Goal: Register for event/course

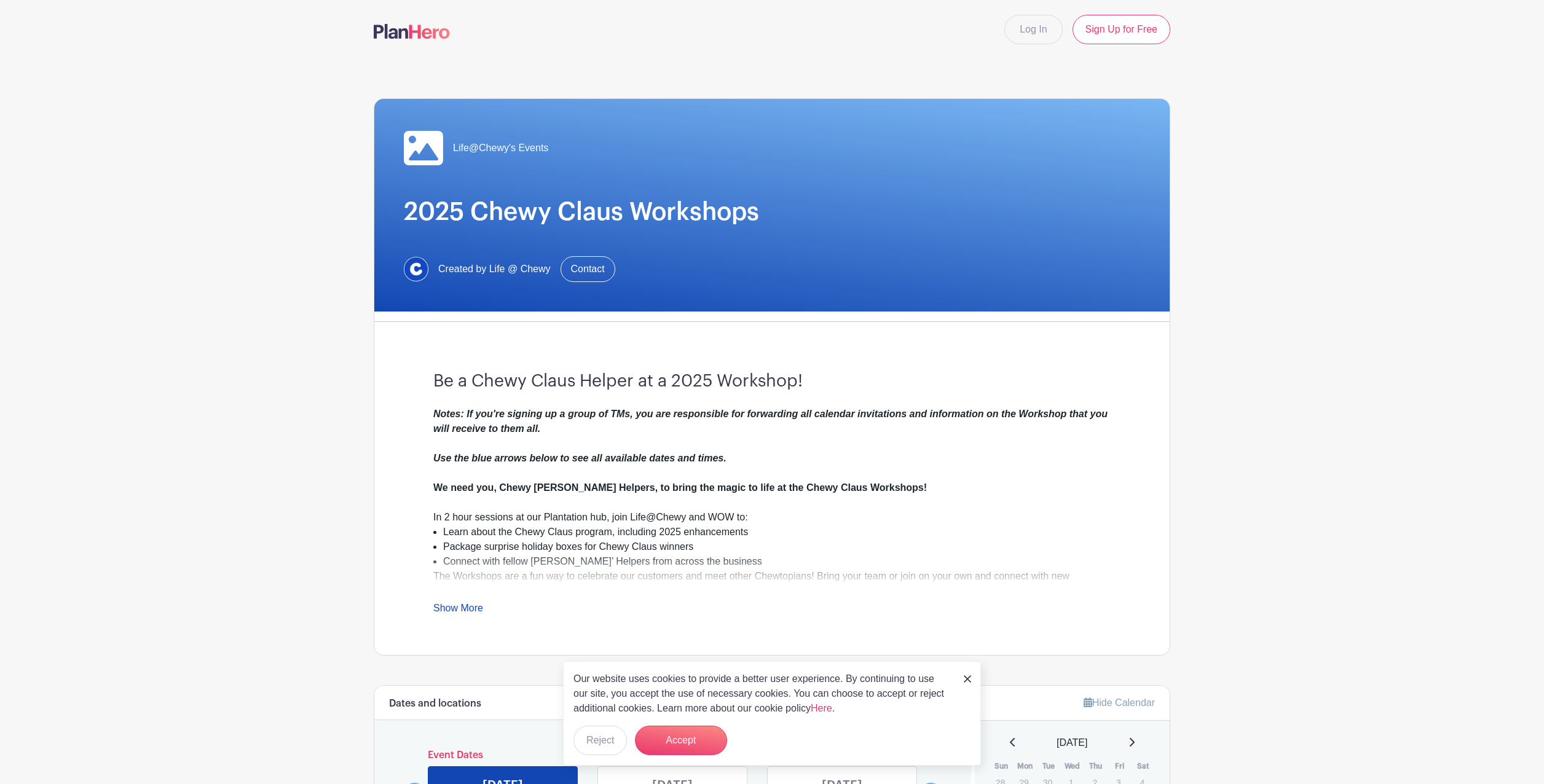
click at [467, 609] on link "Show More" at bounding box center [458, 610] width 50 height 15
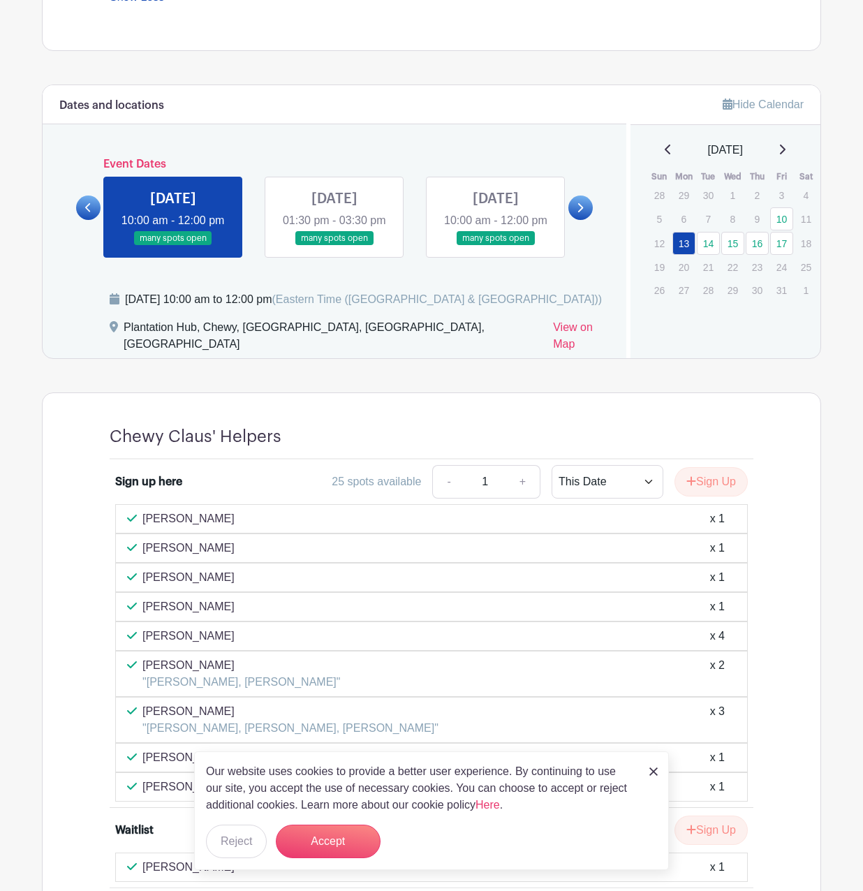
scroll to position [767, 0]
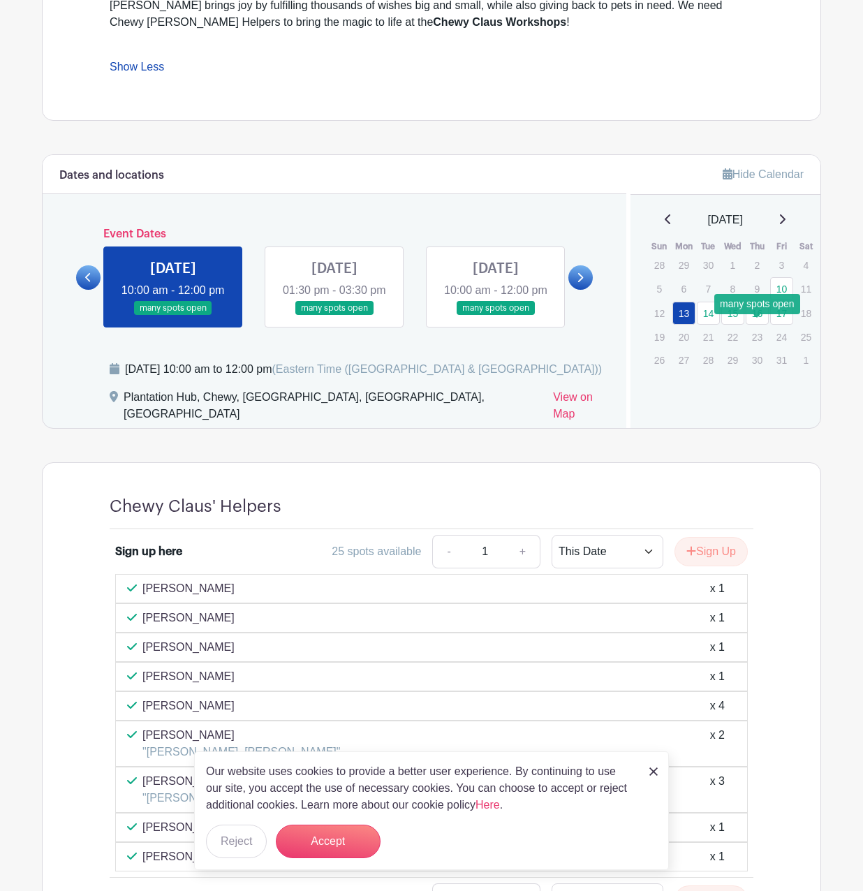
click at [758, 325] on link "16" at bounding box center [757, 313] width 23 height 23
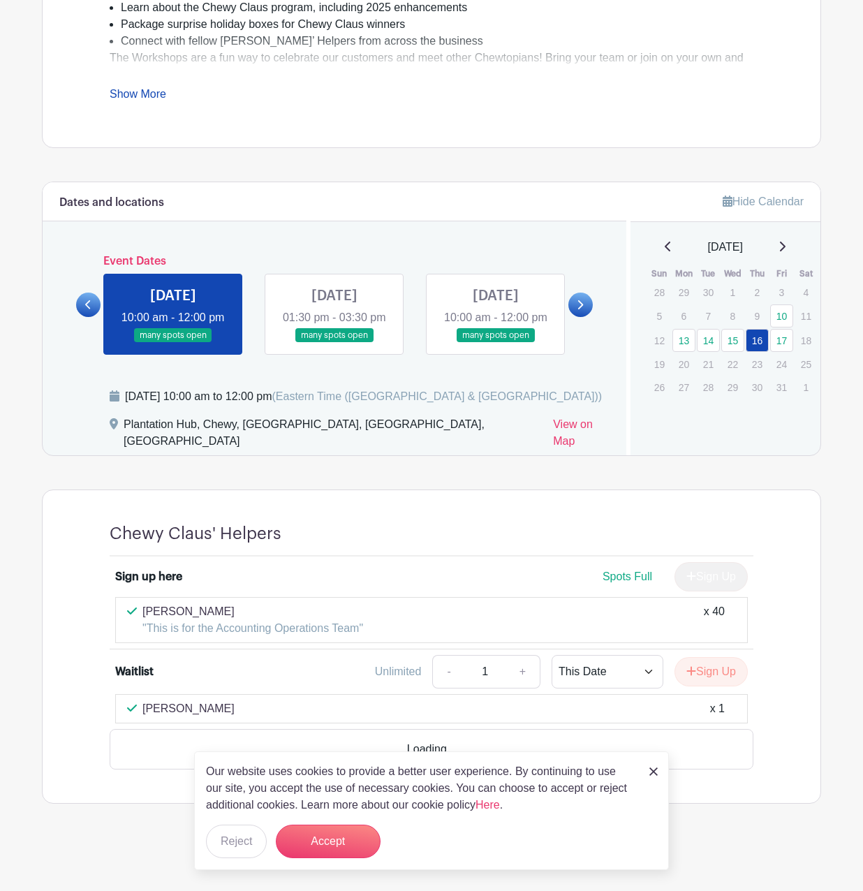
scroll to position [562, 0]
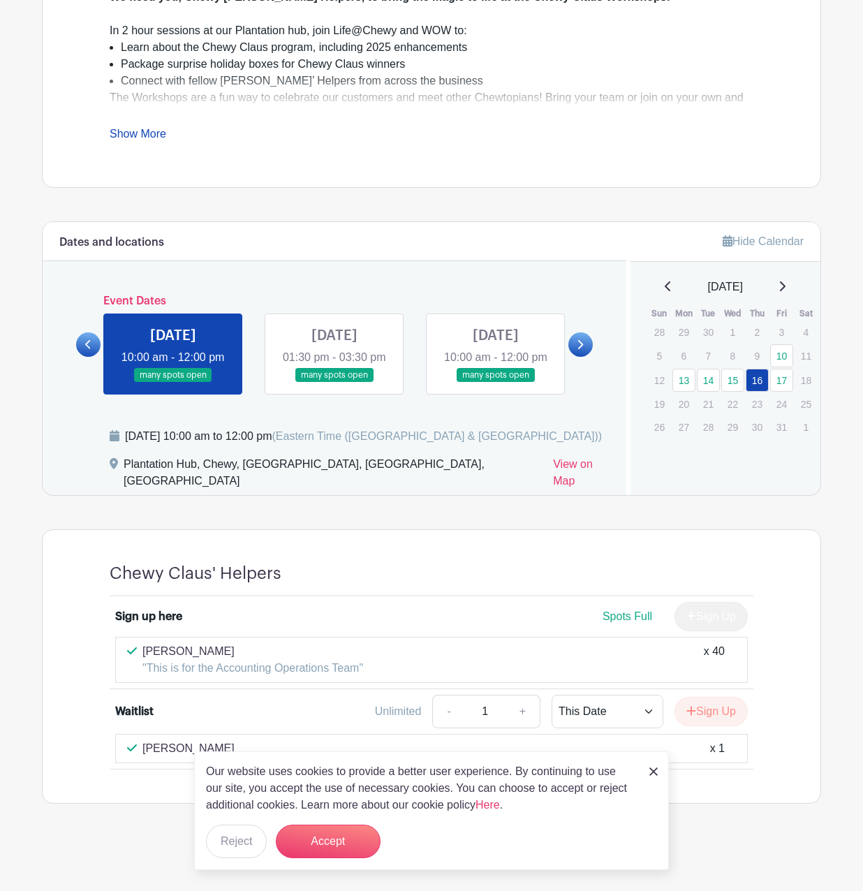
click at [496, 383] on link at bounding box center [496, 383] width 0 height 0
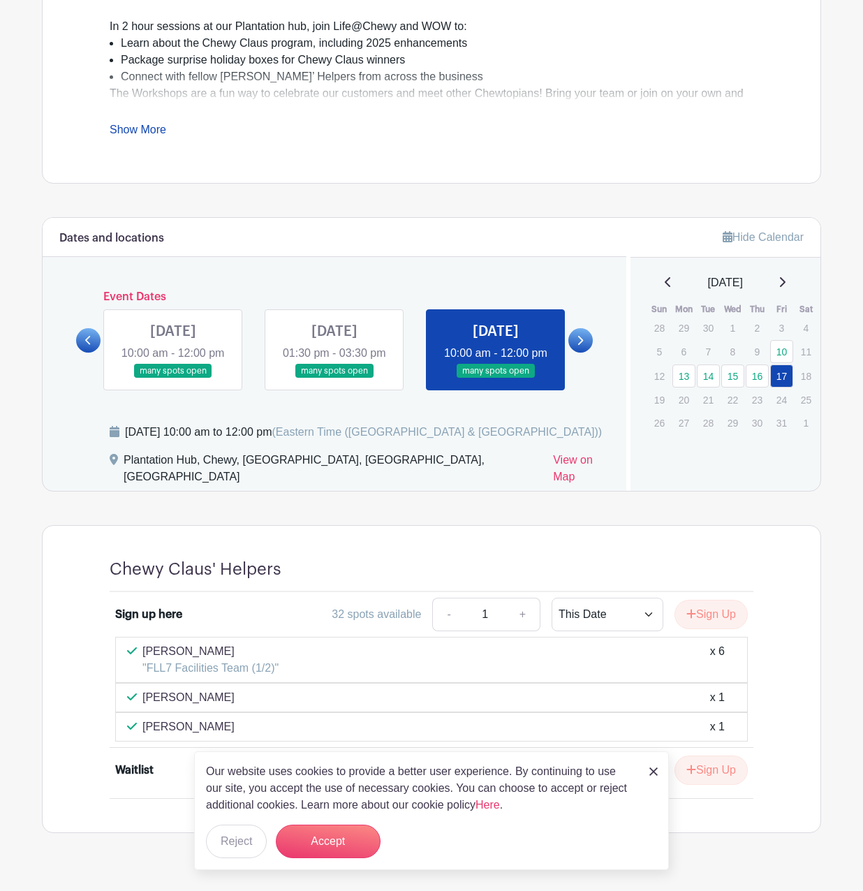
click at [590, 346] on link at bounding box center [581, 340] width 24 height 24
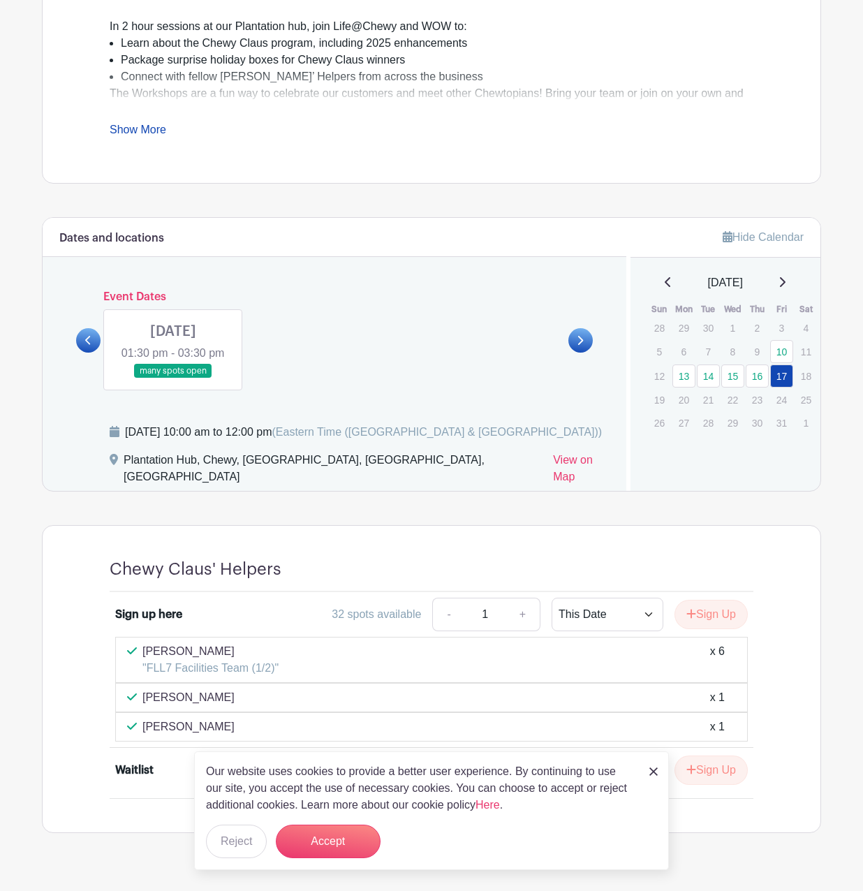
click at [94, 335] on link at bounding box center [88, 340] width 24 height 24
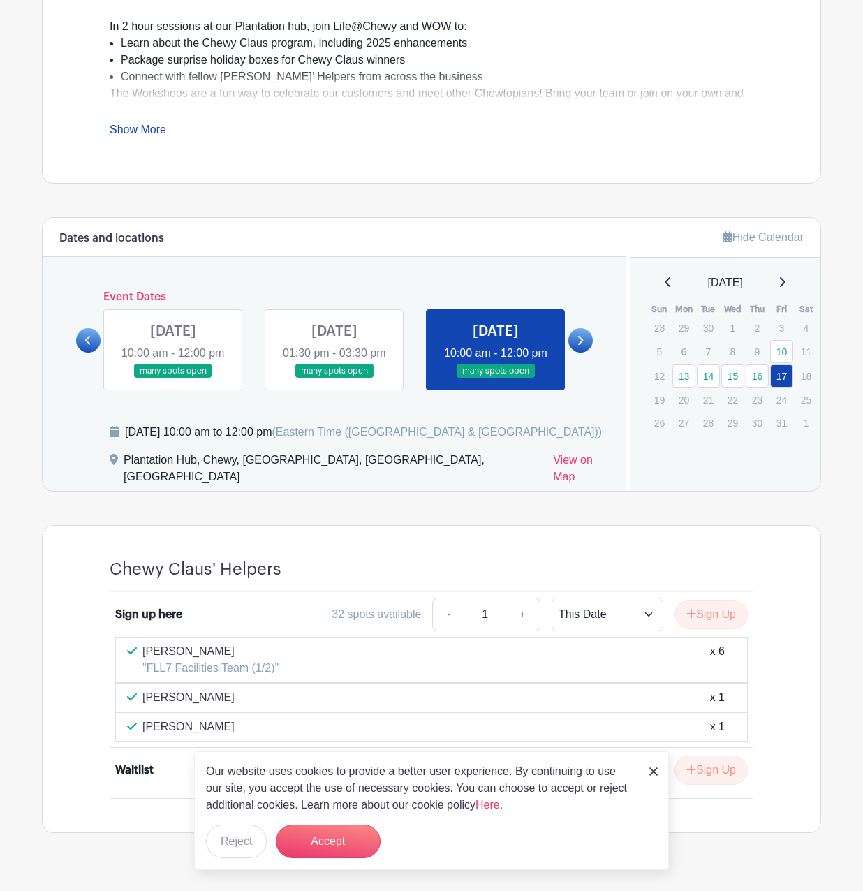
click at [496, 379] on link at bounding box center [496, 379] width 0 height 0
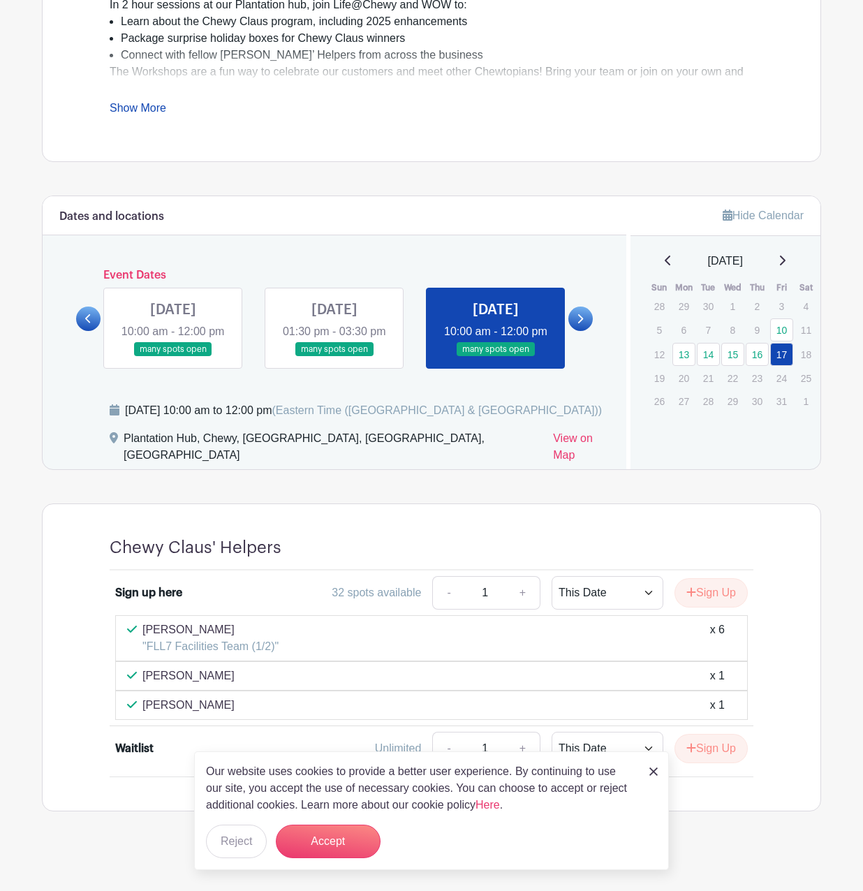
scroll to position [595, 0]
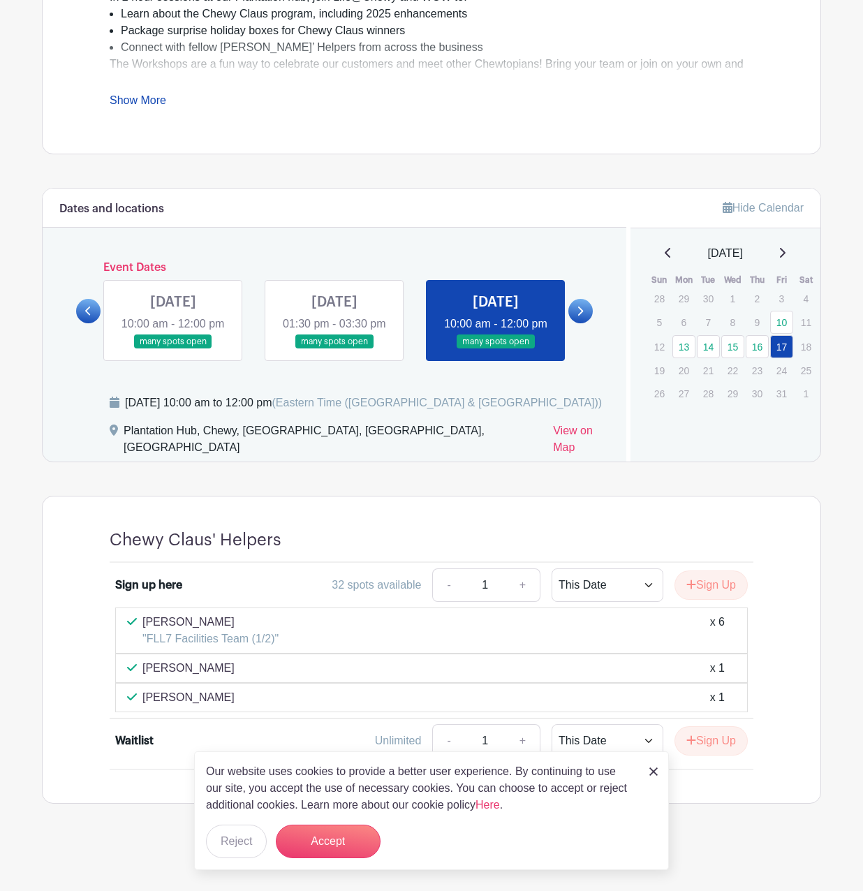
click at [586, 320] on link at bounding box center [581, 311] width 24 height 24
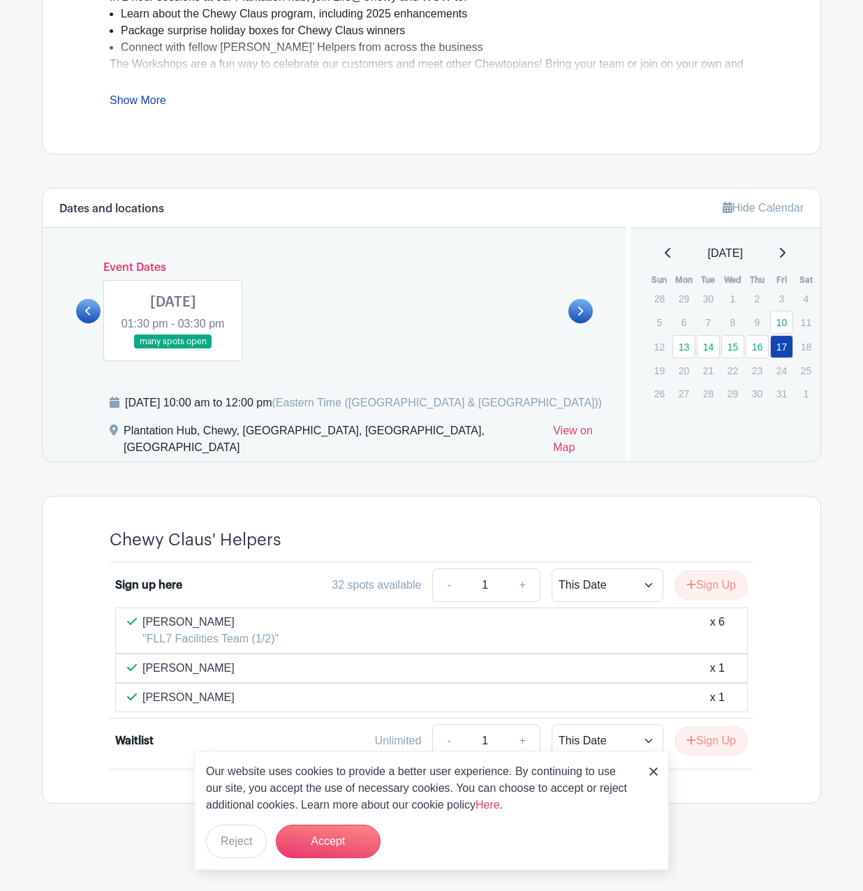
scroll to position [574, 0]
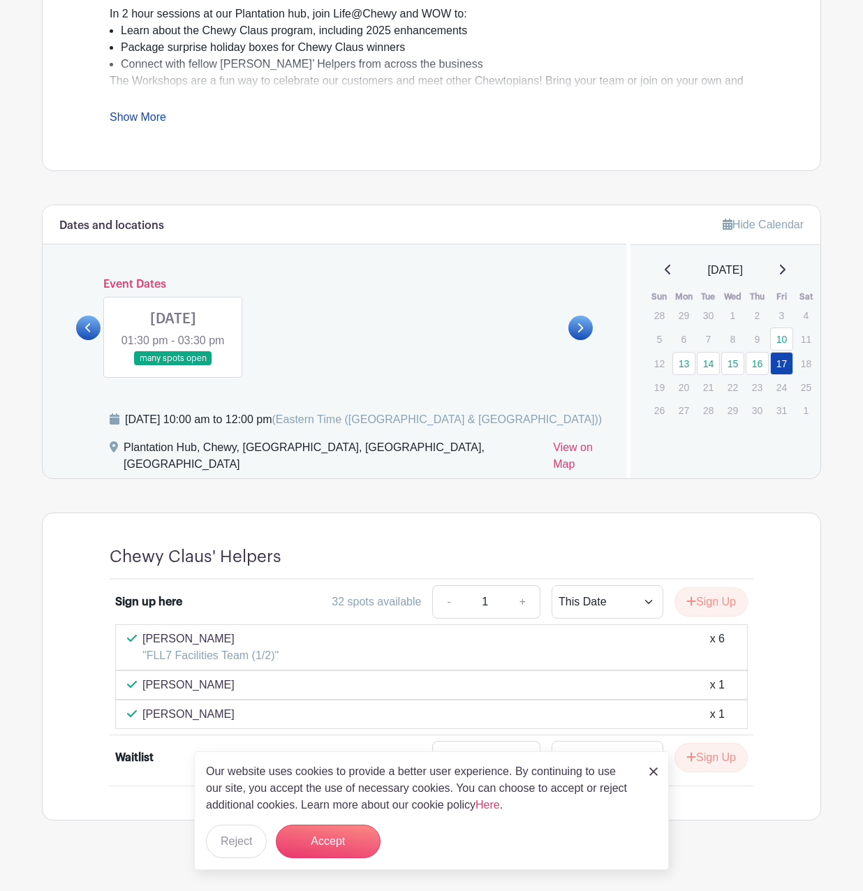
click at [173, 366] on link at bounding box center [173, 366] width 0 height 0
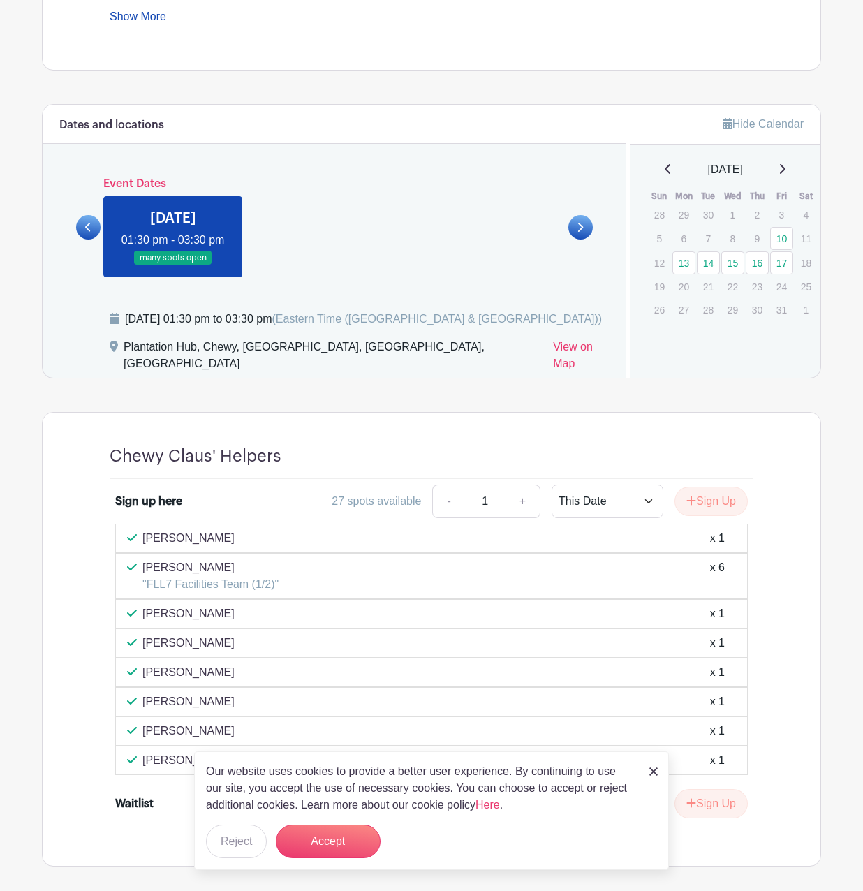
scroll to position [651, 0]
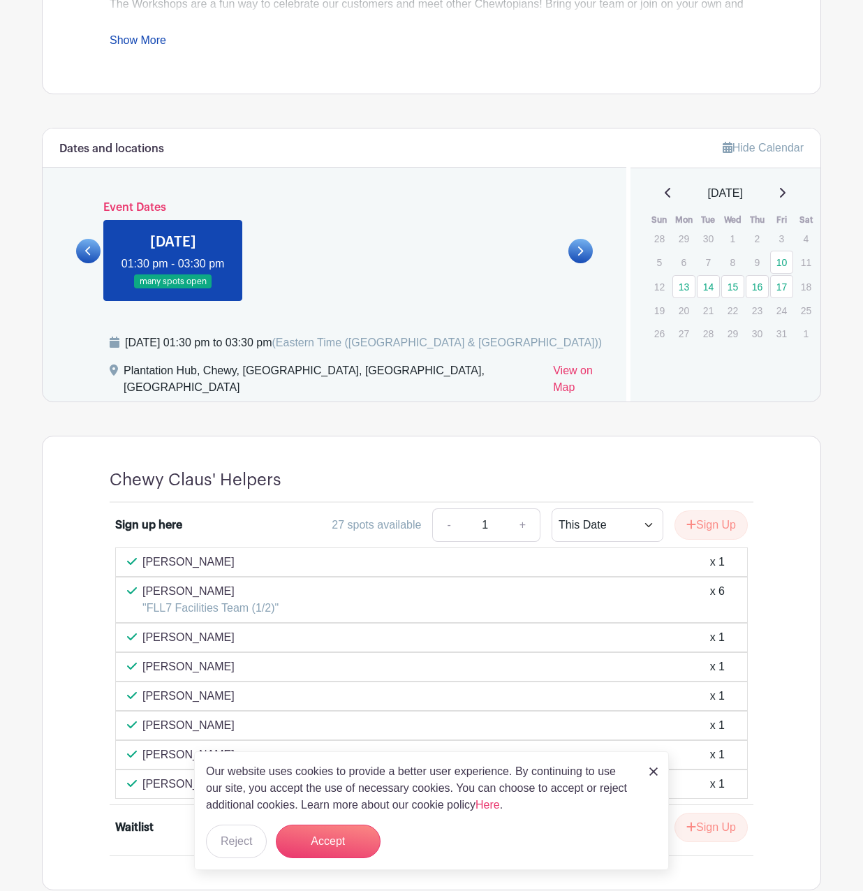
click at [88, 248] on icon at bounding box center [88, 251] width 6 height 9
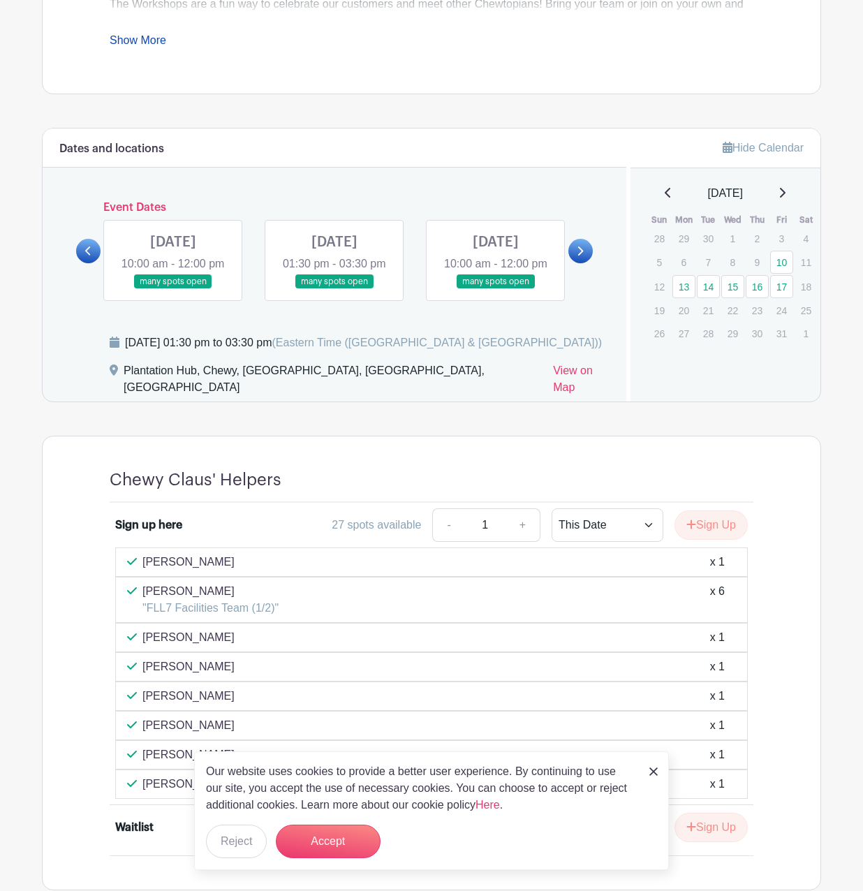
click at [88, 248] on div "Event Dates [DATE] 10:00 am - 12:00 pm many spots open [DATE] 01:30 pm - 03:30 …" at bounding box center [334, 251] width 517 height 100
click at [335, 289] on link at bounding box center [335, 289] width 0 height 0
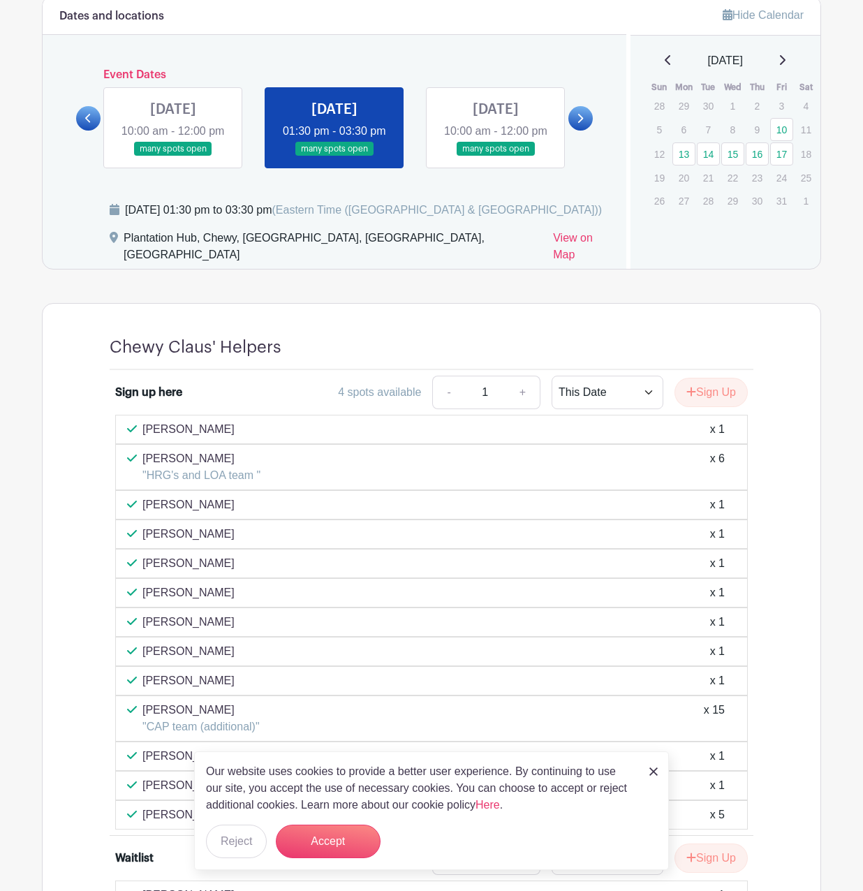
scroll to position [725, 0]
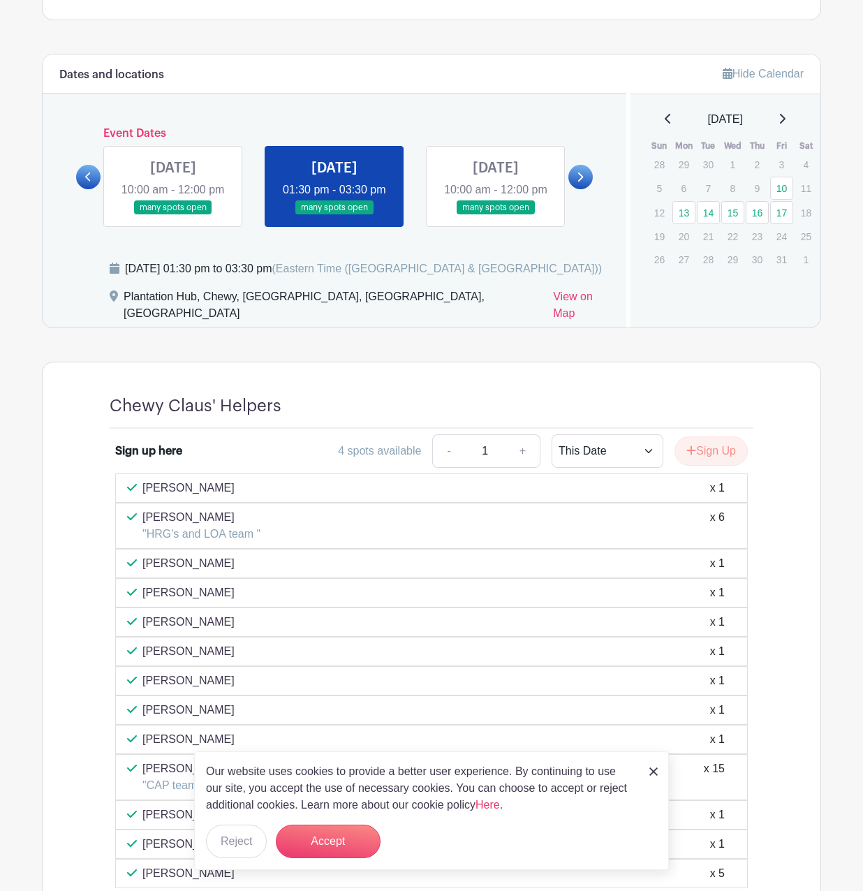
click at [92, 189] on link at bounding box center [88, 177] width 24 height 24
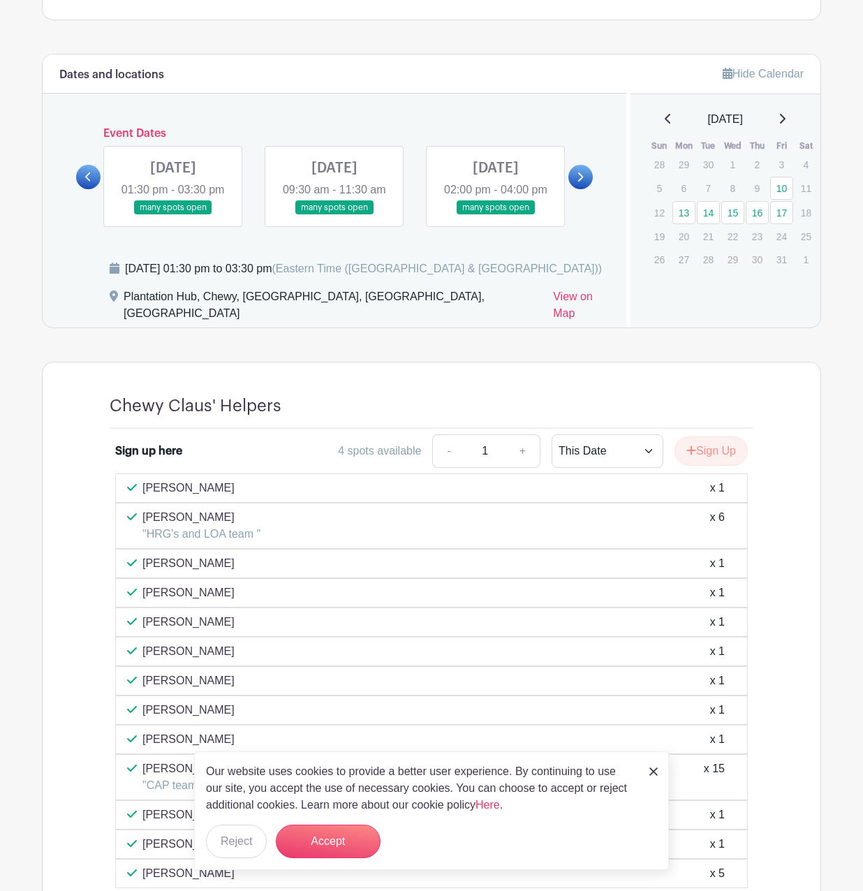
click at [92, 189] on link at bounding box center [88, 177] width 24 height 24
click at [173, 215] on link at bounding box center [173, 215] width 0 height 0
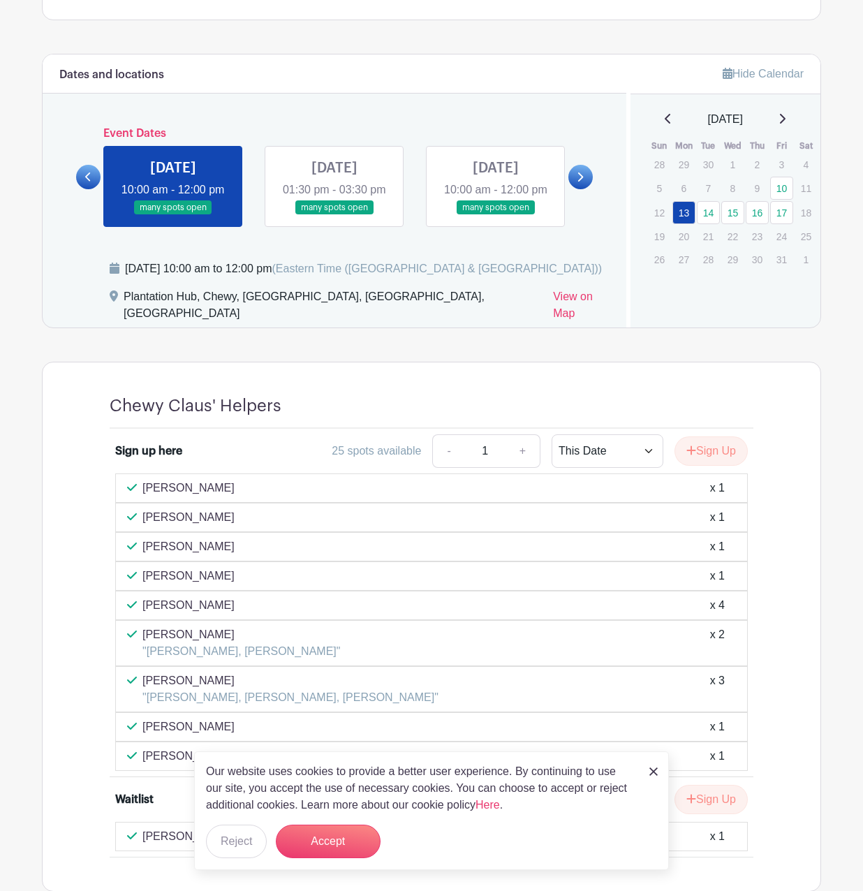
click at [335, 215] on link at bounding box center [335, 215] width 0 height 0
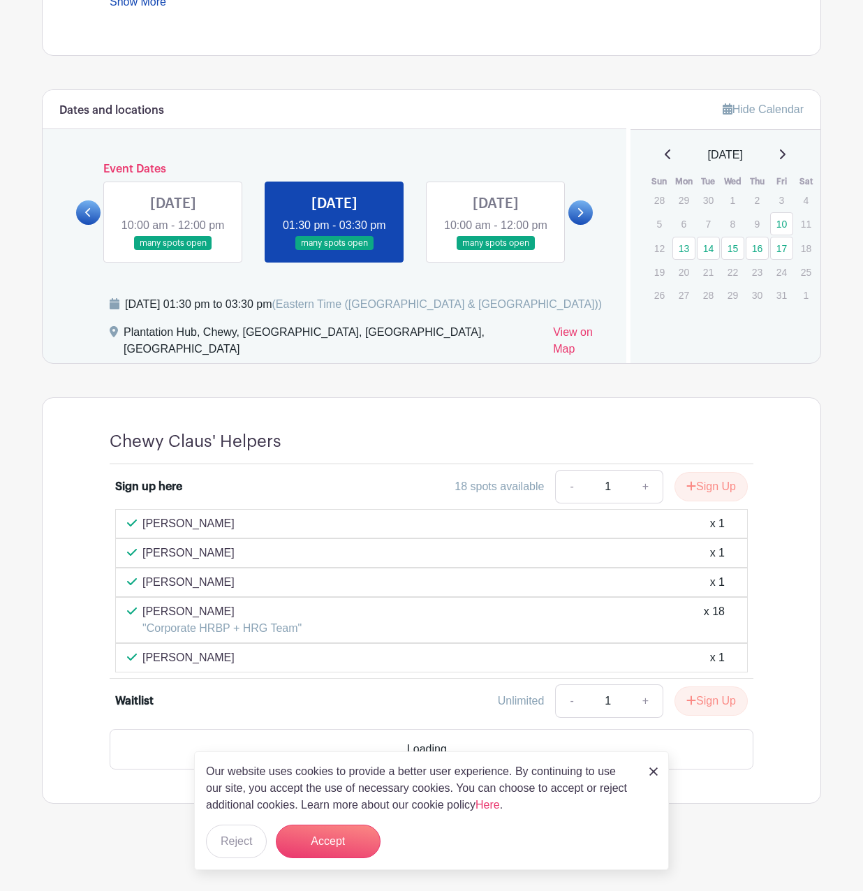
scroll to position [654, 0]
